Goal: Task Accomplishment & Management: Use online tool/utility

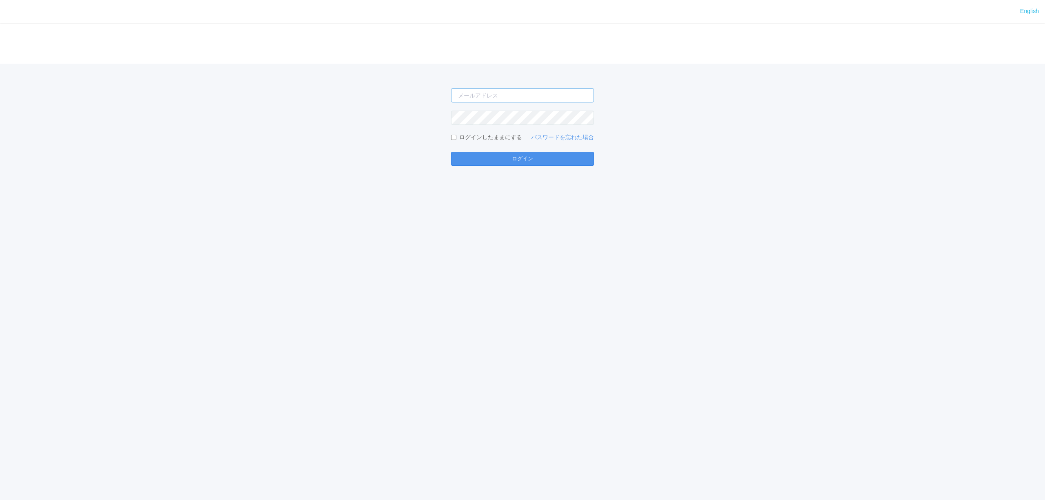
type input "[PERSON_NAME][EMAIL_ADDRESS][DOMAIN_NAME]"
click at [489, 158] on button "ログイン" at bounding box center [522, 159] width 143 height 14
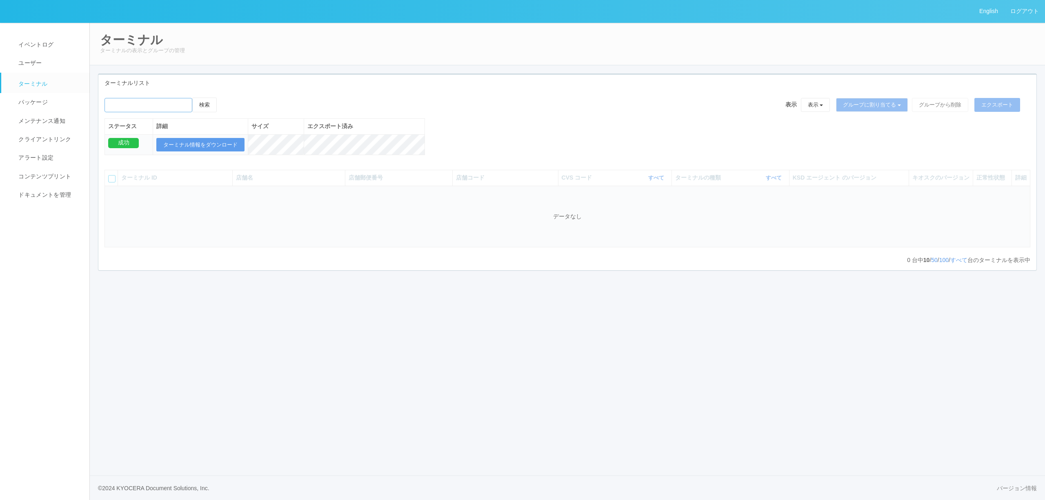
click at [158, 111] on input "emailSearch" at bounding box center [148, 105] width 88 height 14
type input "井"
type input "インテックス大阪"
click at [192, 98] on button "検索" at bounding box center [204, 105] width 24 height 15
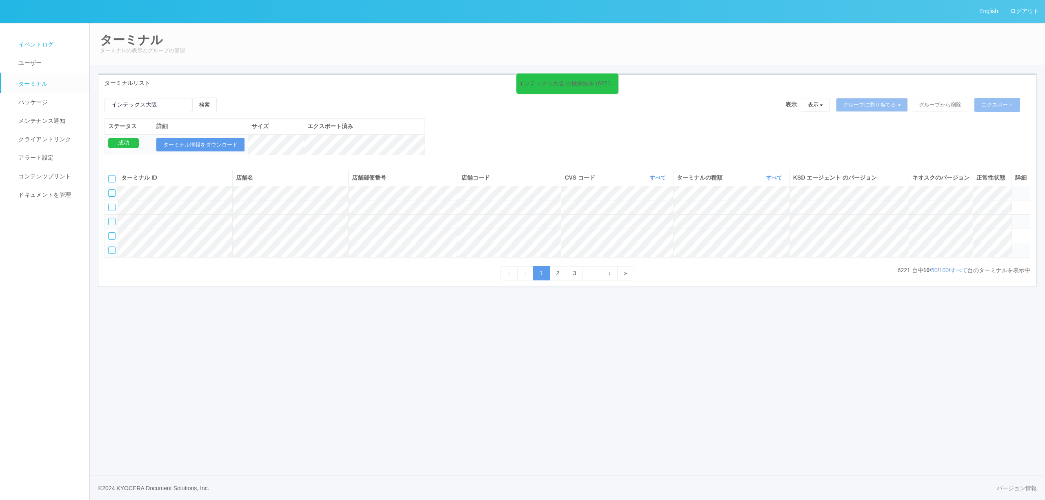
click at [54, 43] on link "イベントログ" at bounding box center [48, 45] width 95 height 18
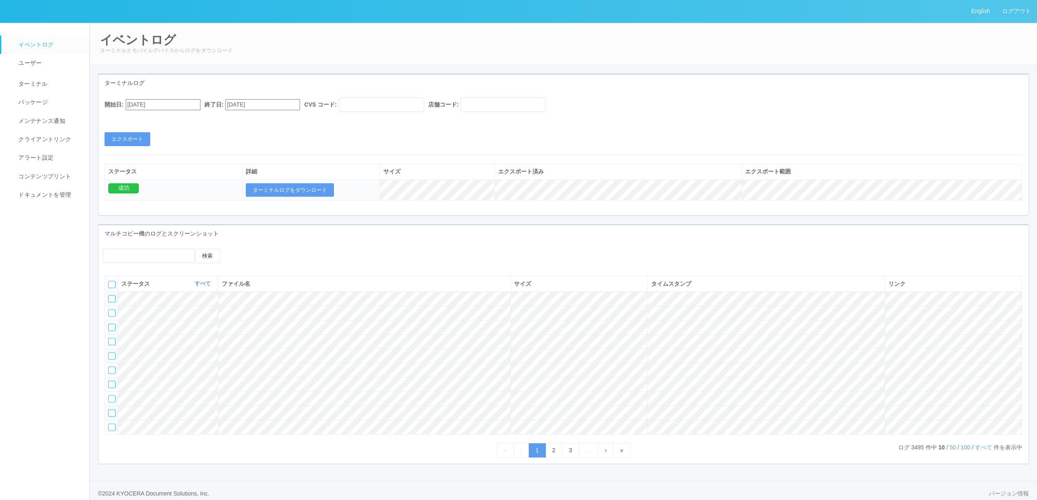
click at [200, 104] on input "[DATE]" at bounding box center [163, 104] width 75 height 11
click at [131, 117] on button "button" at bounding box center [129, 116] width 7 height 2
click at [143, 437] on div "22" at bounding box center [135, 441] width 15 height 8
type input "[DATE]"
click at [287, 102] on input "[DATE]" at bounding box center [262, 104] width 75 height 11
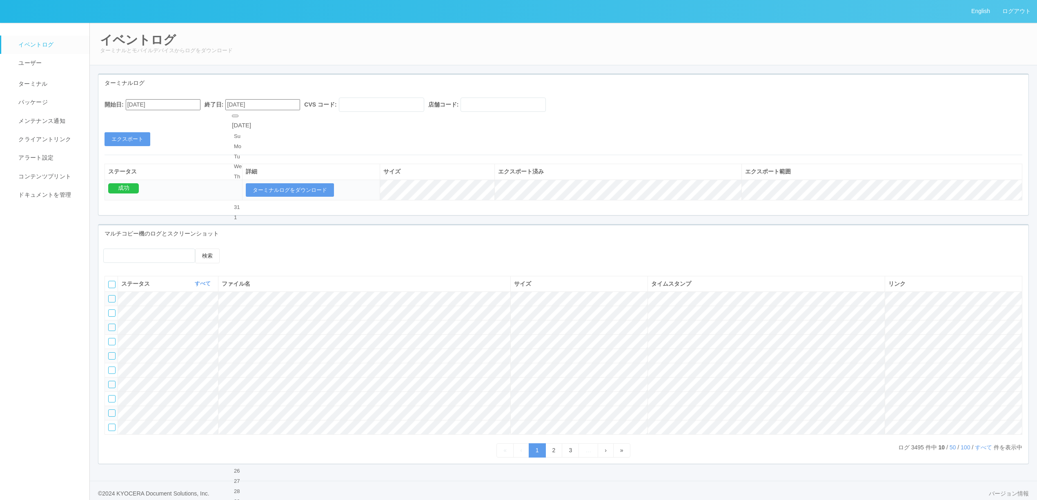
click at [312, 59] on div "イベントログ ターミナルとモバイルデバイスからログをダウンロード" at bounding box center [563, 43] width 948 height 43
click at [493, 102] on input "text" at bounding box center [502, 105] width 85 height 14
paste input "390001"
type input "390001"
click at [138, 136] on button "エクスポート" at bounding box center [127, 139] width 46 height 14
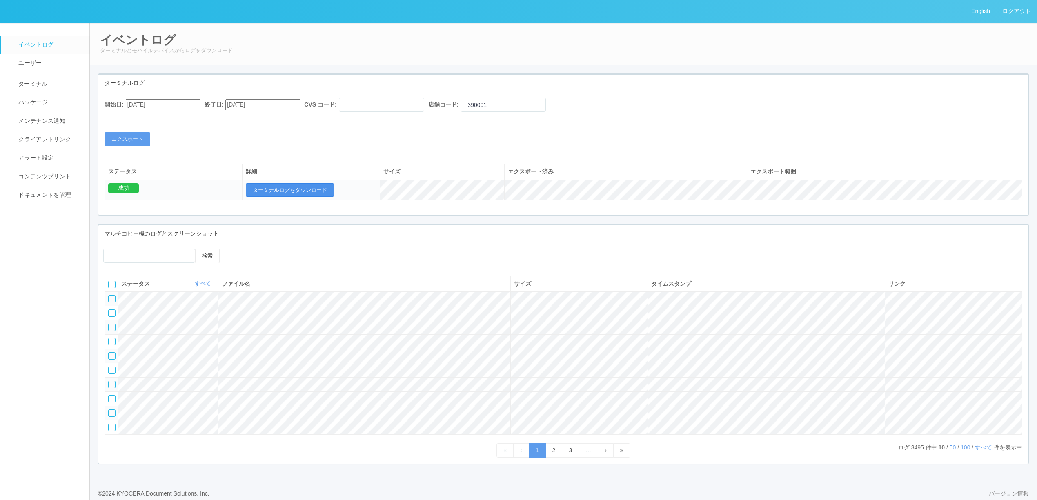
click at [306, 193] on button "ターミナルログをダウンロード" at bounding box center [290, 190] width 88 height 14
